Goal: Task Accomplishment & Management: Complete application form

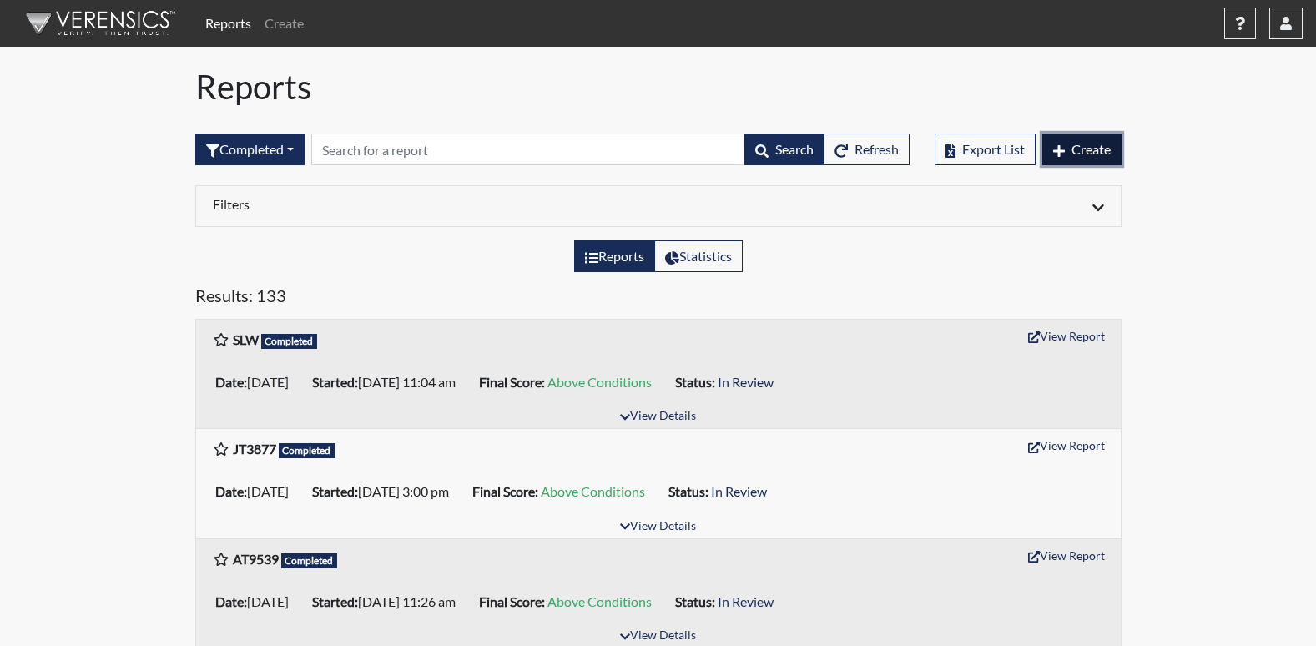
click at [1081, 147] on span "Create" at bounding box center [1090, 149] width 39 height 16
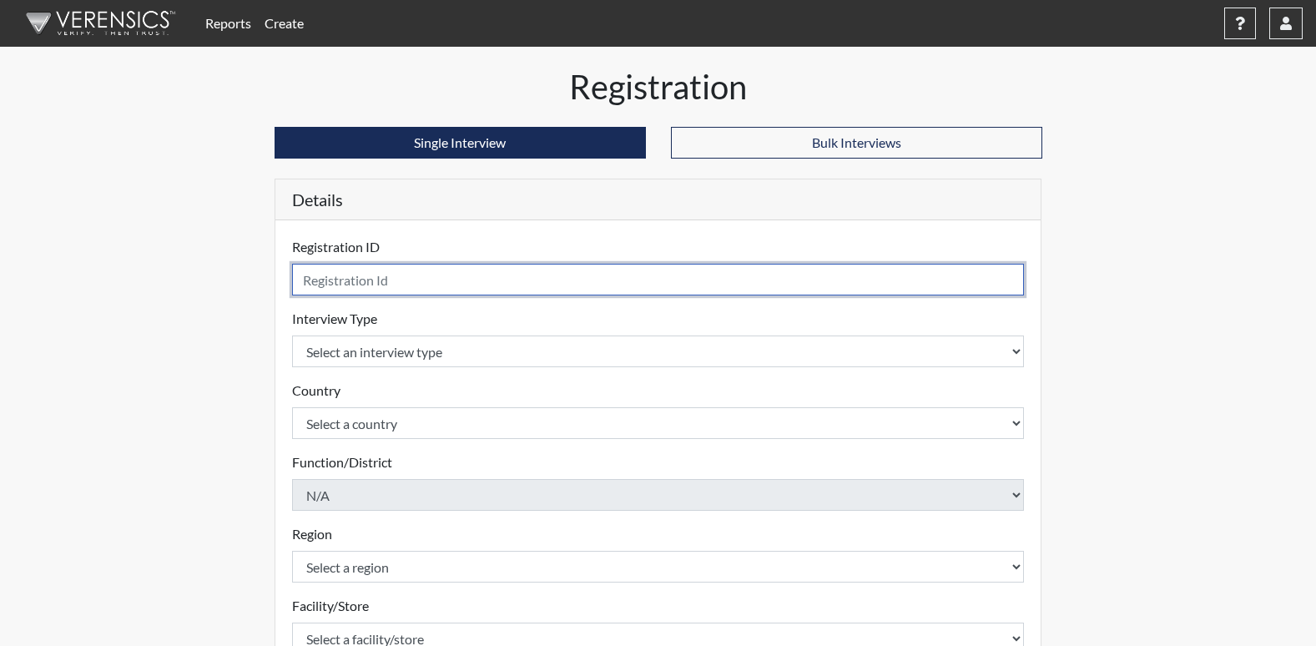
click at [372, 281] on input "text" at bounding box center [658, 280] width 733 height 32
type input "DCW5261"
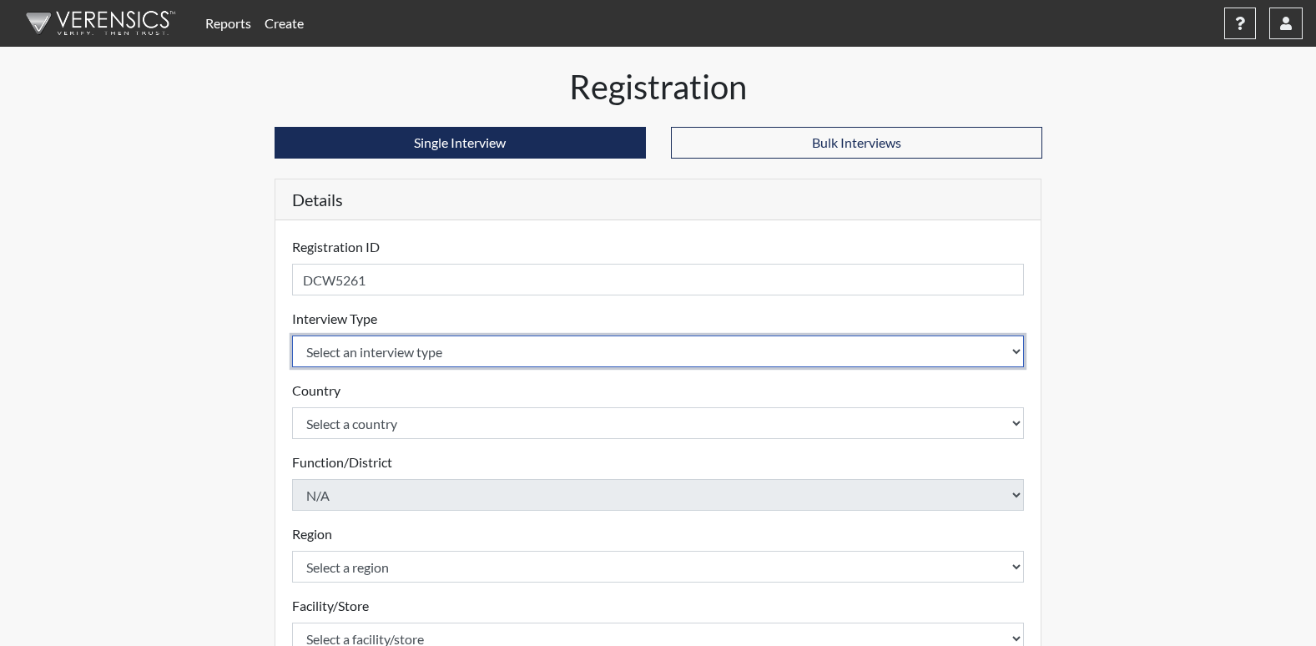
click at [355, 356] on select "Select an interview type Corrections Pre-Employment" at bounding box center [658, 351] width 733 height 32
click at [1010, 344] on select "Select an interview type Corrections Pre-Employment" at bounding box center [658, 351] width 733 height 32
click at [392, 348] on select "Select an interview type Corrections Pre-Employment" at bounding box center [658, 351] width 733 height 32
select select "ff733e93-e1bf-11ea-9c9f-0eff0cf7eb8f"
click at [292, 335] on select "Select an interview type Corrections Pre-Employment" at bounding box center [658, 351] width 733 height 32
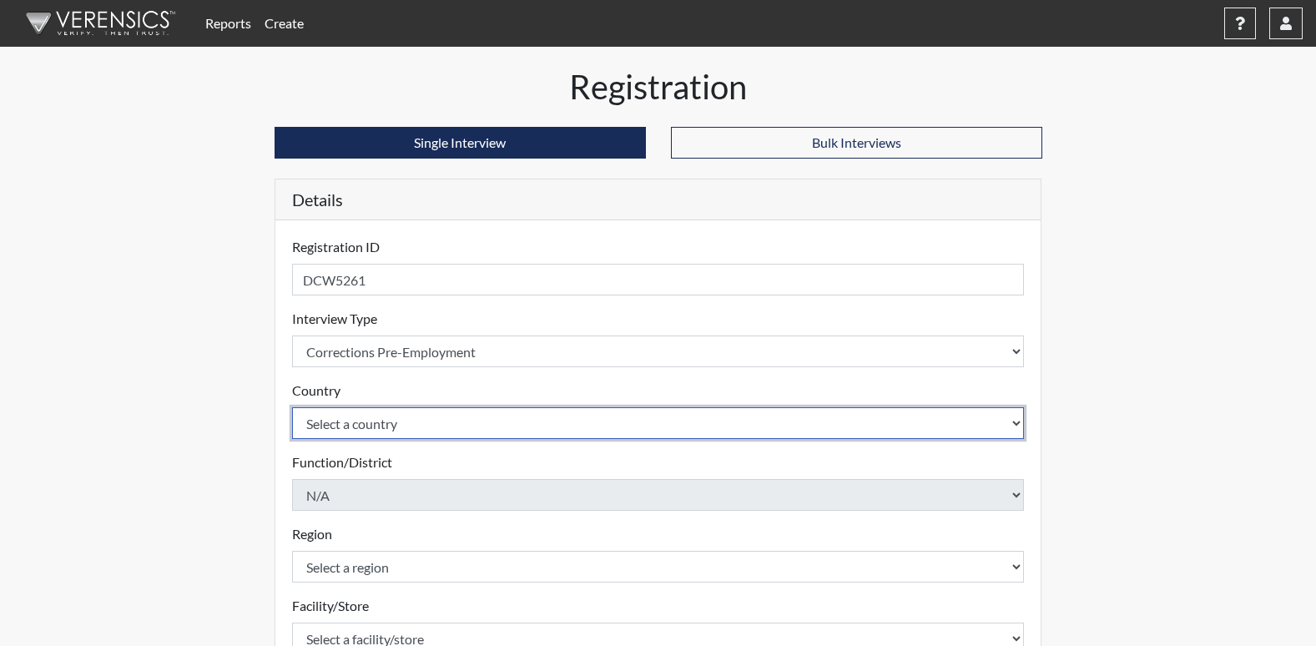
click at [368, 434] on select "Select a country [GEOGRAPHIC_DATA] [GEOGRAPHIC_DATA]" at bounding box center [658, 423] width 733 height 32
select select "united-states-of-[GEOGRAPHIC_DATA]"
click at [292, 407] on select "Select a country [GEOGRAPHIC_DATA] [GEOGRAPHIC_DATA]" at bounding box center [658, 423] width 733 height 32
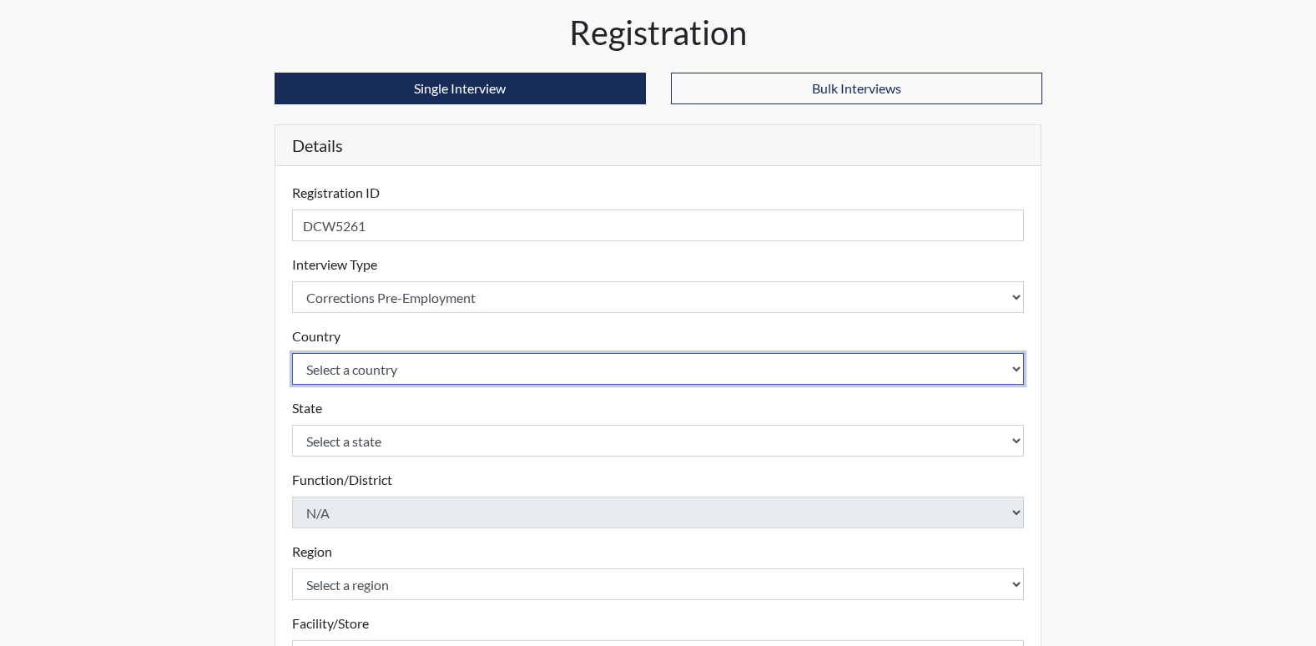
scroll to position [83, 0]
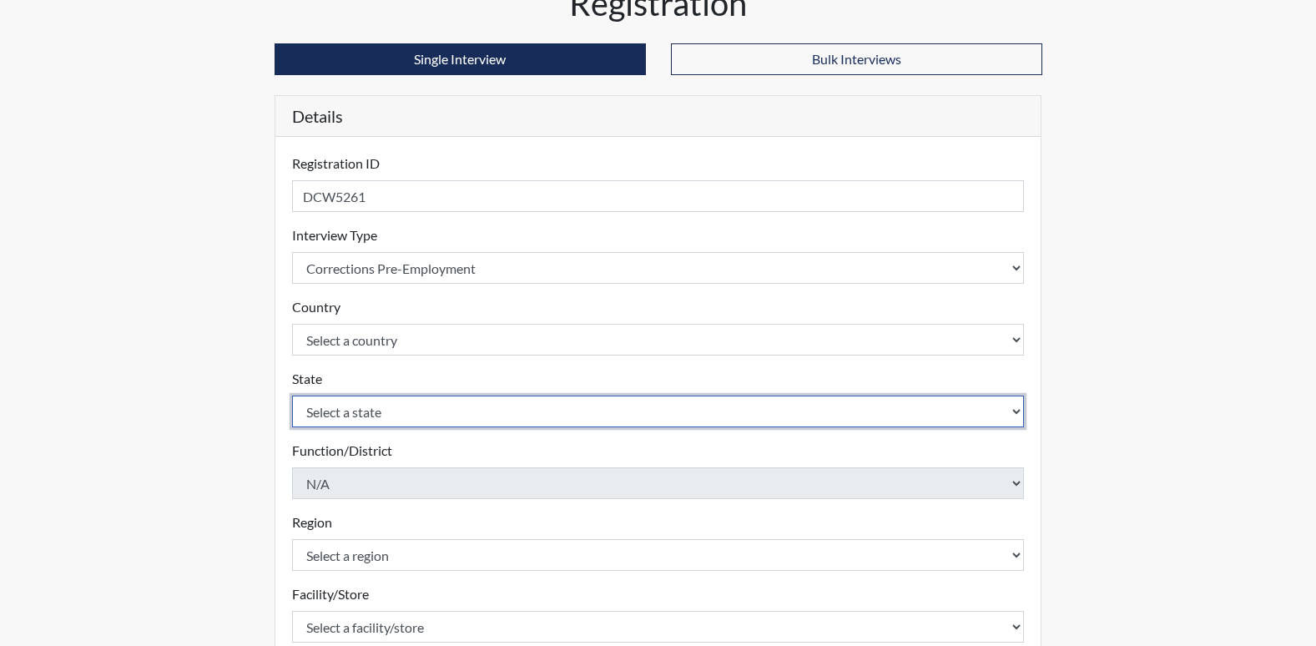
click at [373, 406] on select "Select a state [US_STATE] [US_STATE] [US_STATE] [US_STATE] [US_STATE] [US_STATE…" at bounding box center [658, 411] width 733 height 32
select select "GA"
click at [292, 395] on select "Select a state [US_STATE] [US_STATE] [US_STATE] [US_STATE] [US_STATE] [US_STATE…" at bounding box center [658, 411] width 733 height 32
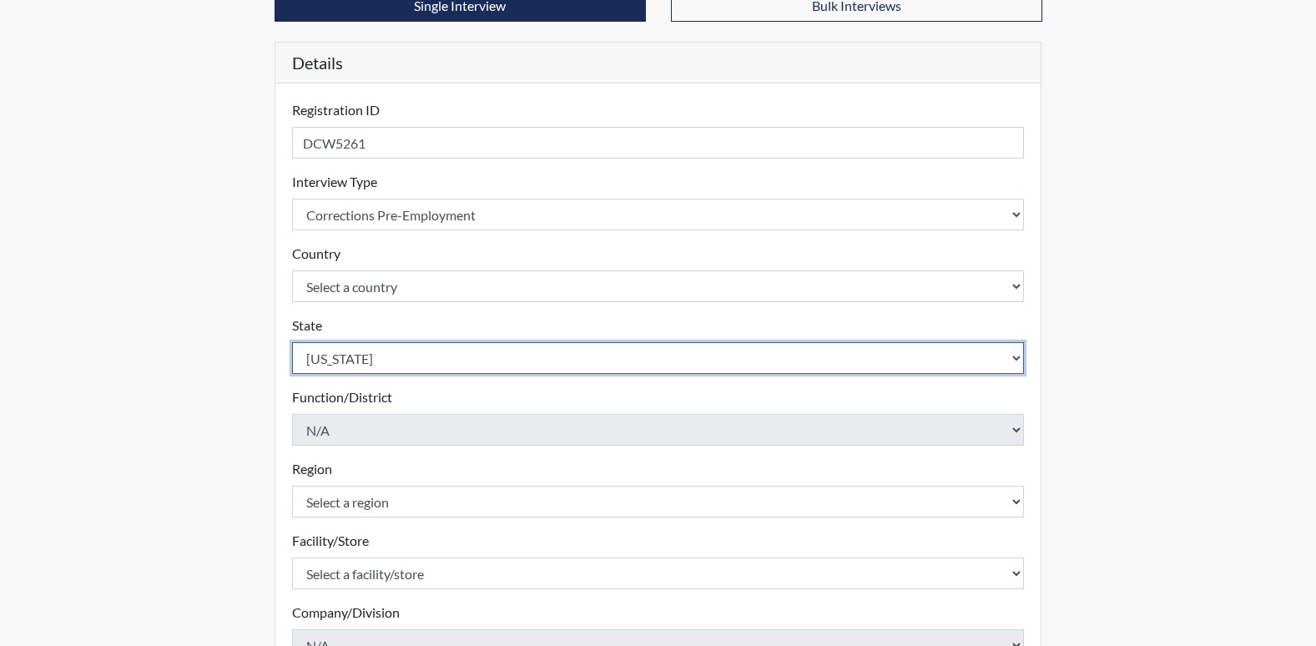
scroll to position [250, 0]
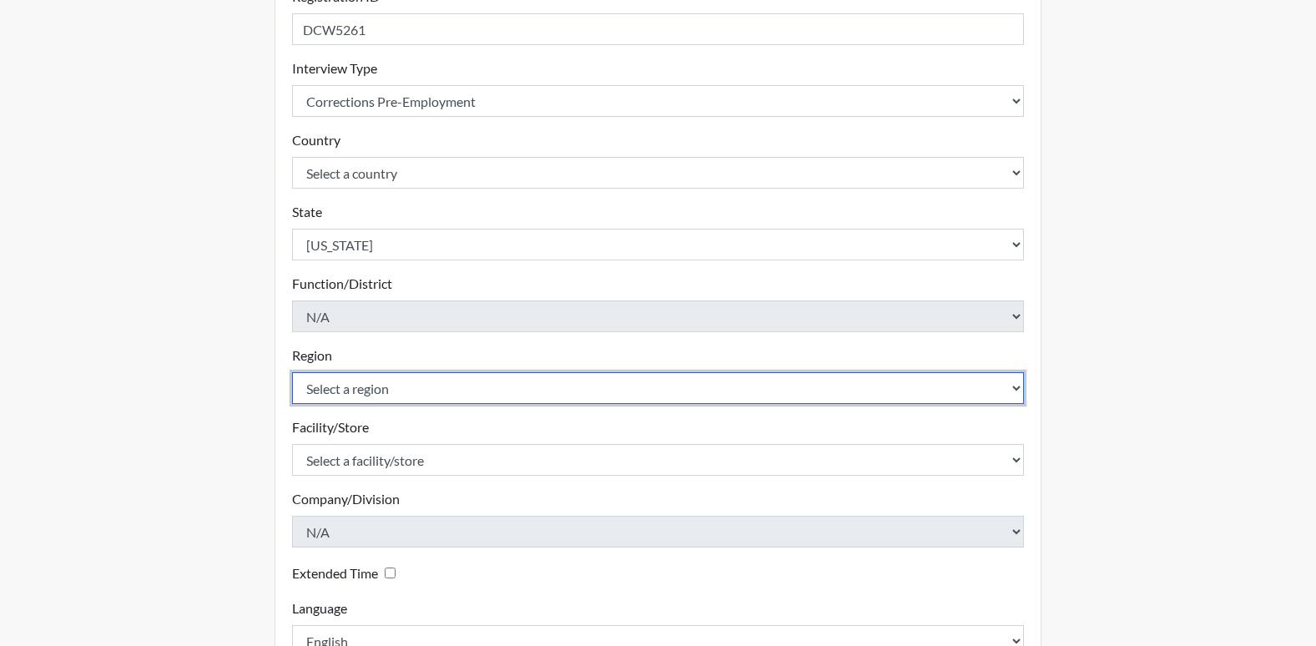
click at [363, 388] on select "Select a region [GEOGRAPHIC_DATA]" at bounding box center [658, 388] width 733 height 32
select select "8bdab1f8-09d2-48bf-ae6d-f2dae3084107"
click at [292, 372] on select "Select a region [GEOGRAPHIC_DATA]" at bounding box center [658, 388] width 733 height 32
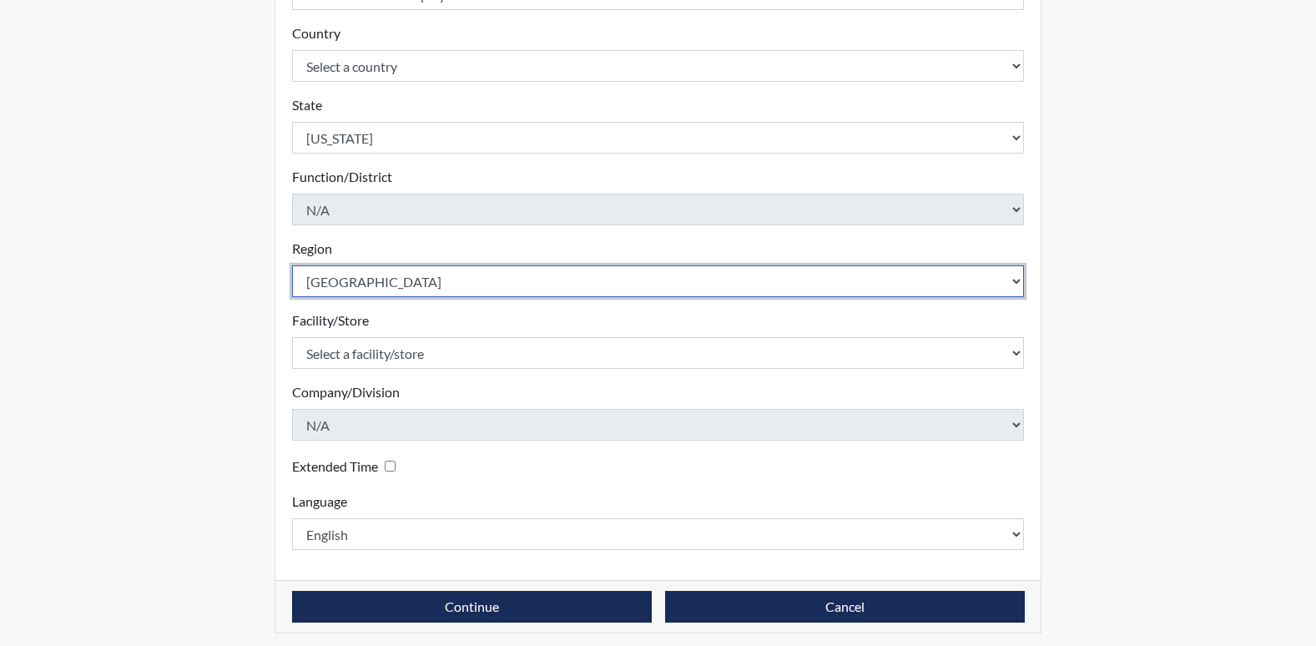
scroll to position [365, 0]
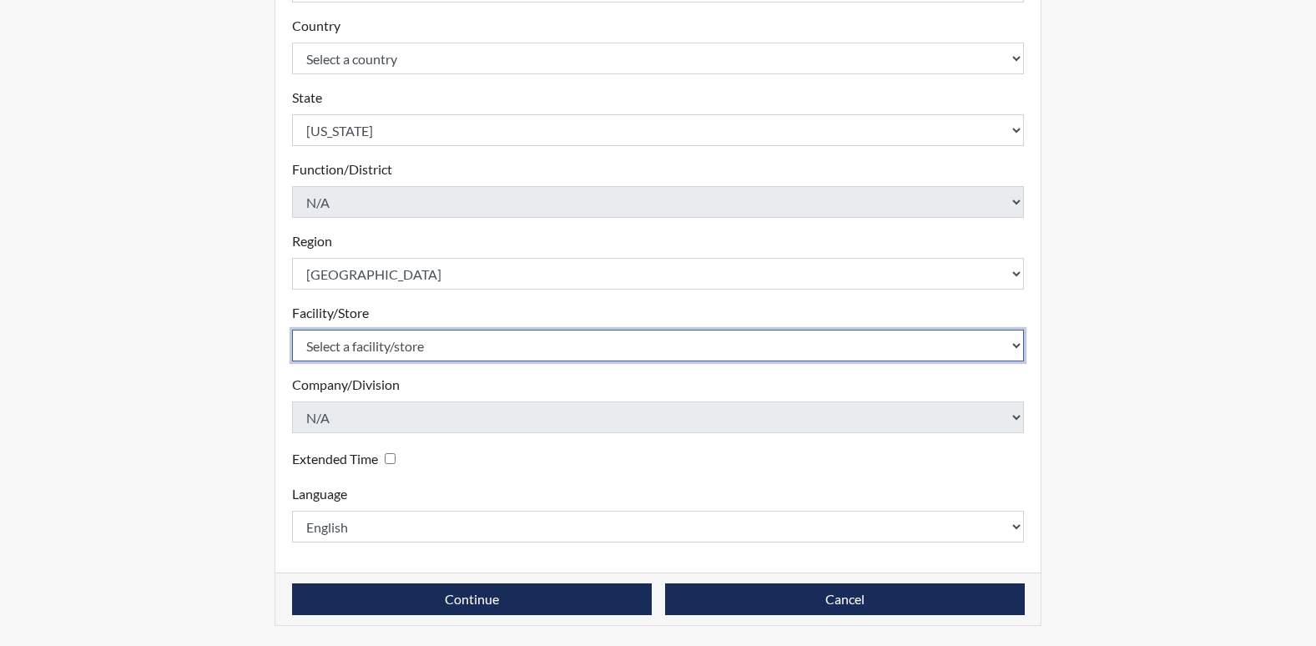
click at [397, 349] on select "Select a facility/store [US_STATE][GEOGRAPHIC_DATA]" at bounding box center [658, 346] width 733 height 32
select select "fe407943-bc9d-4ba8-82b2-0fc87c71e18f"
click at [292, 330] on select "Select a facility/store [US_STATE][GEOGRAPHIC_DATA]" at bounding box center [658, 346] width 733 height 32
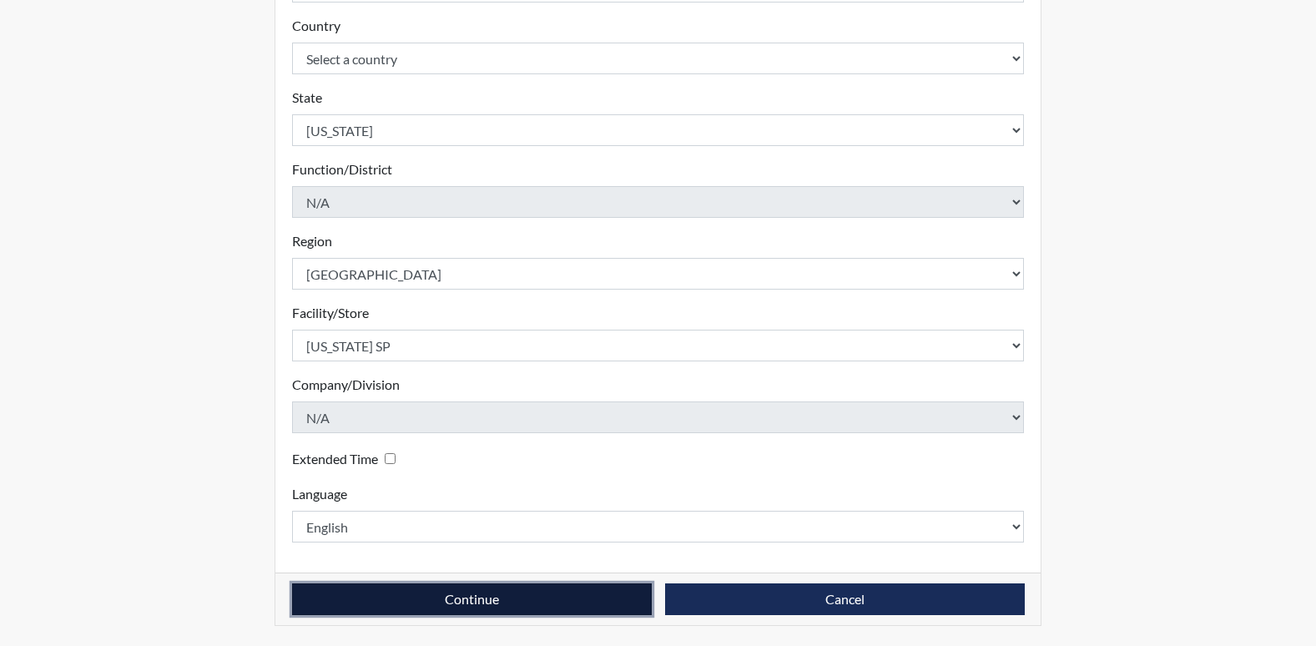
click at [394, 600] on button "Continue" at bounding box center [472, 599] width 360 height 32
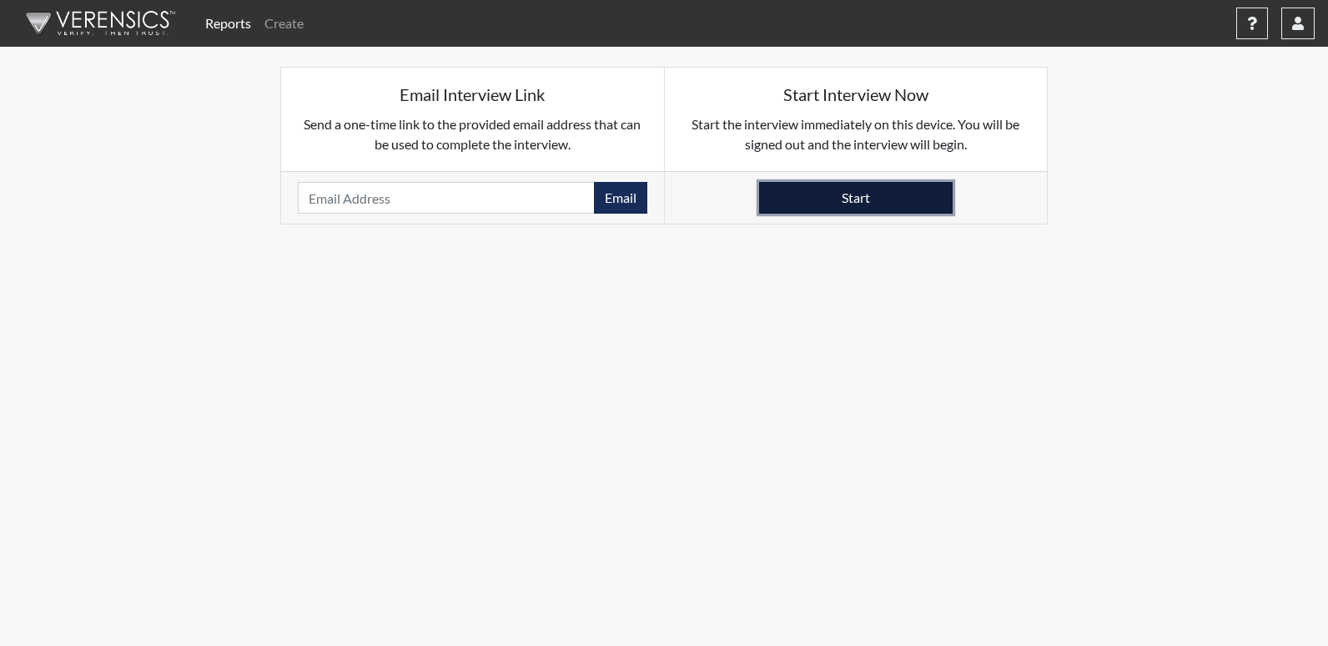
click at [828, 202] on button "Start" at bounding box center [856, 198] width 194 height 32
